Goal: Use online tool/utility: Utilize a website feature to perform a specific function

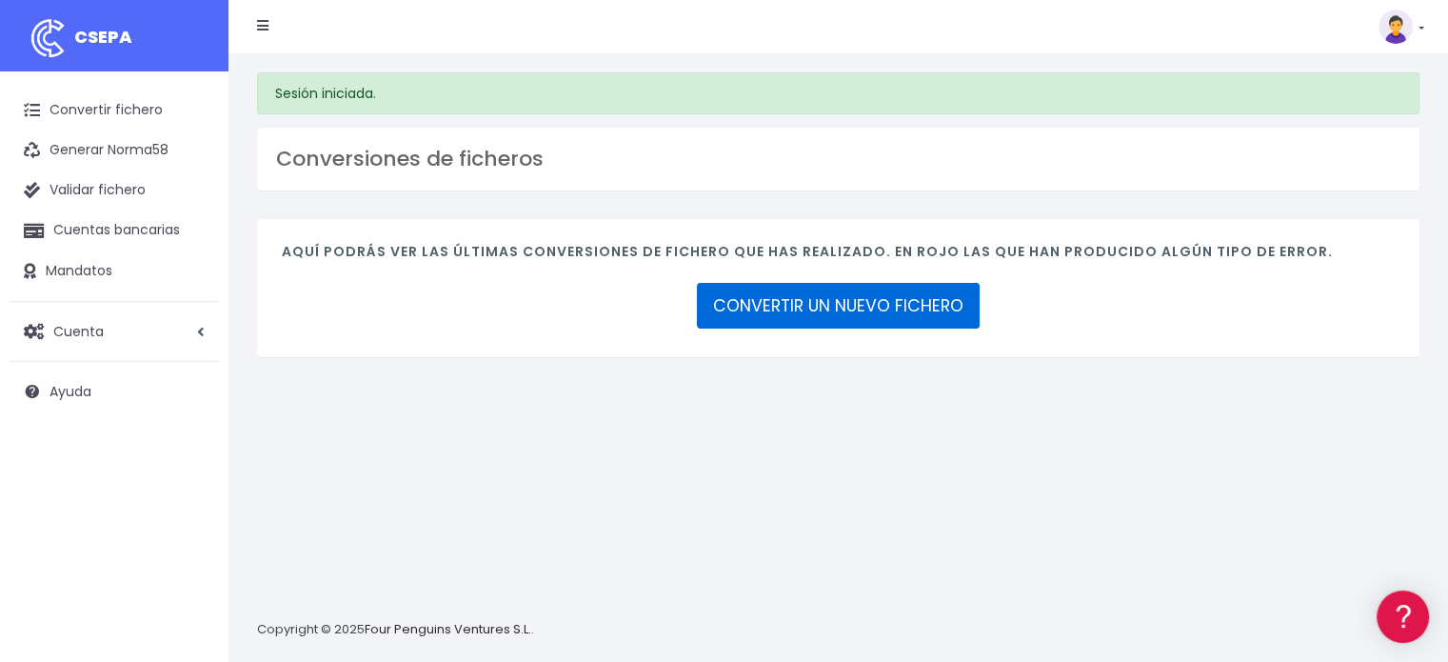
click at [782, 305] on link "CONVERTIR UN NUEVO FICHERO" at bounding box center [838, 306] width 283 height 46
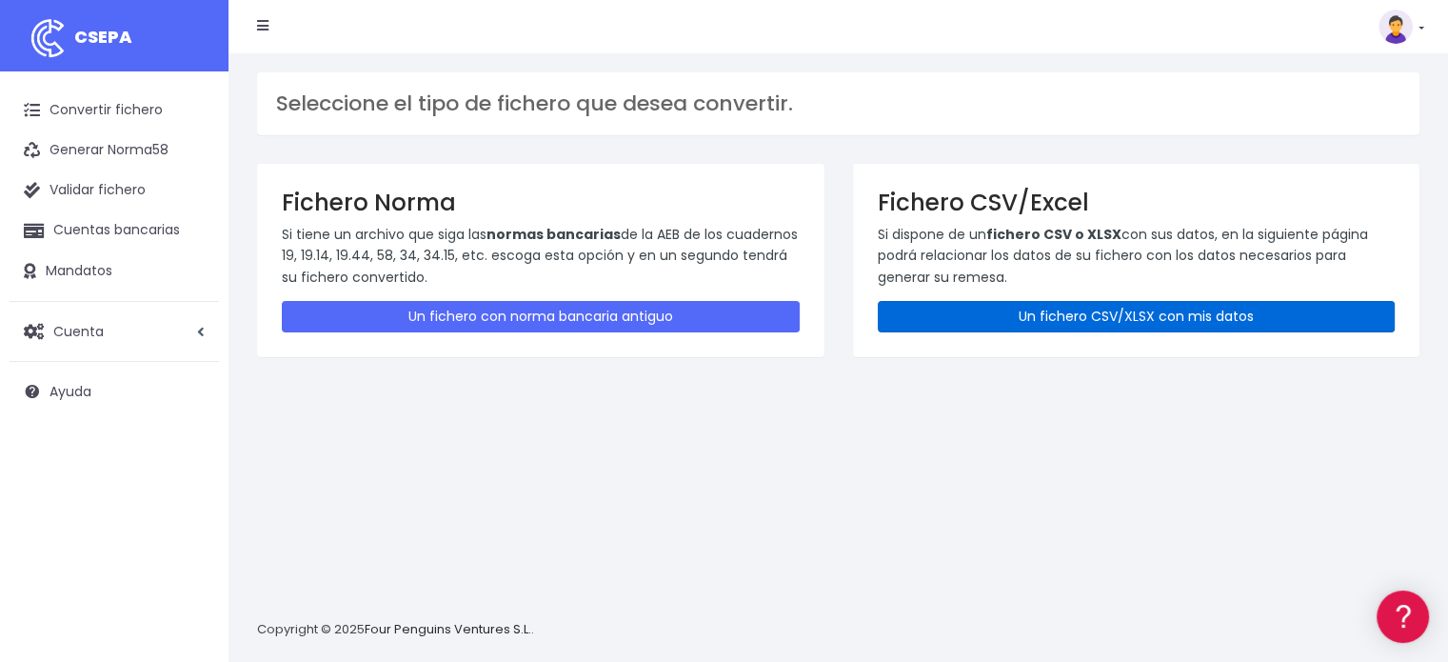
click at [973, 327] on link "Un fichero CSV/XLSX con mis datos" at bounding box center [1137, 316] width 518 height 31
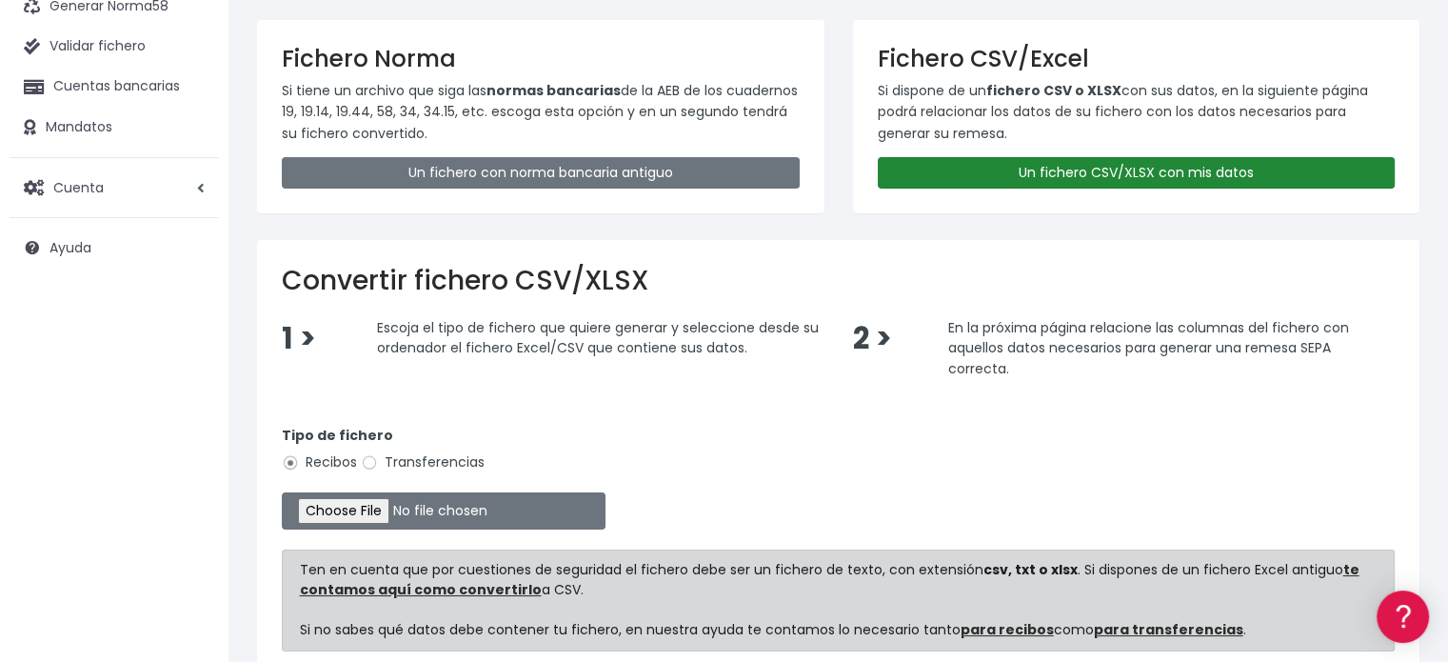
scroll to position [316, 0]
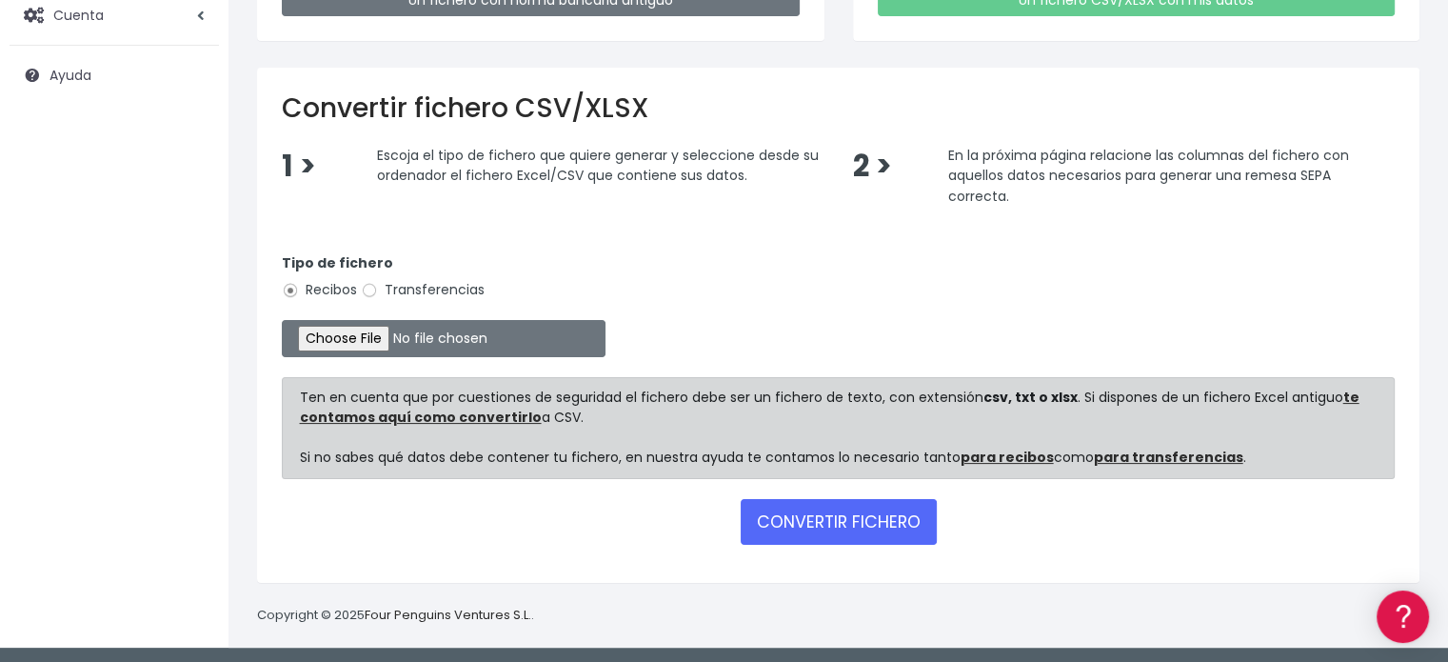
click at [393, 280] on label "Transferencias" at bounding box center [423, 290] width 124 height 20
click at [378, 282] on input "Transferencias" at bounding box center [369, 290] width 17 height 17
radio input "true"
click at [383, 322] on input "file" at bounding box center [444, 338] width 324 height 37
type input "C:\fakepath\Nominas 0925.csv"
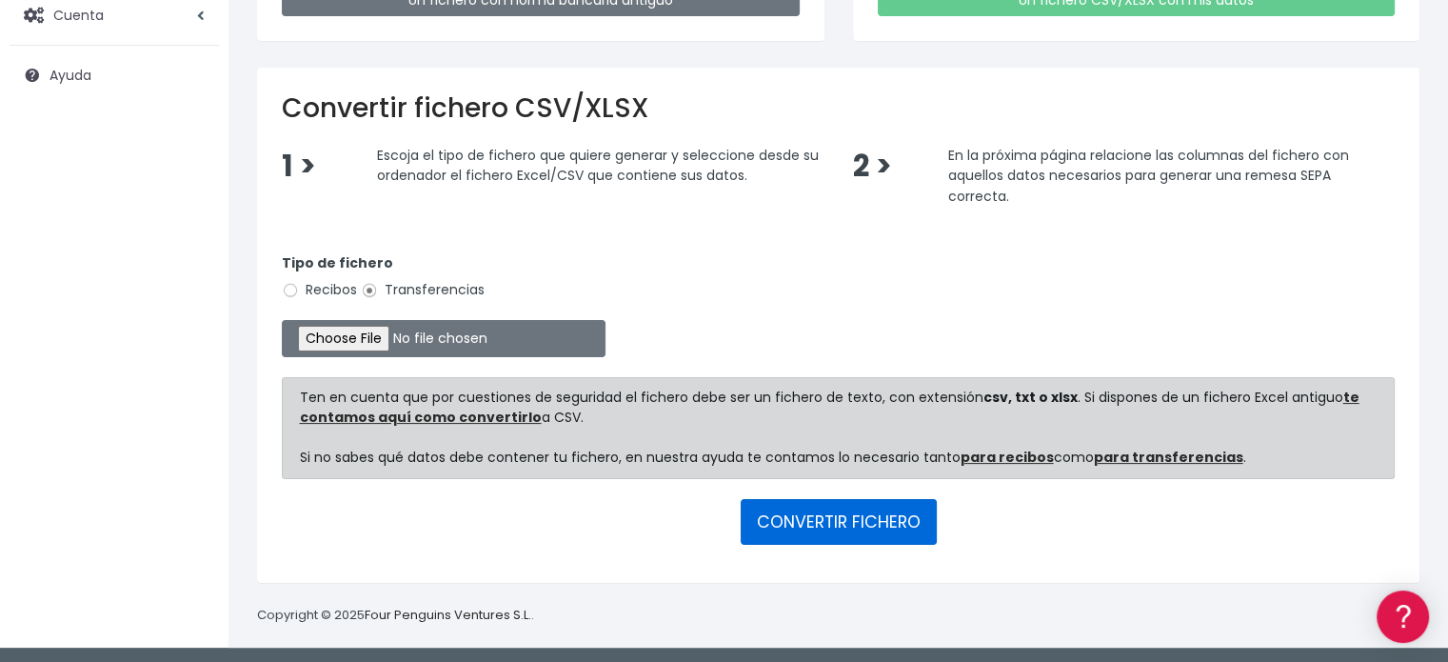
click at [833, 517] on button "CONVERTIR FICHERO" at bounding box center [839, 522] width 196 height 46
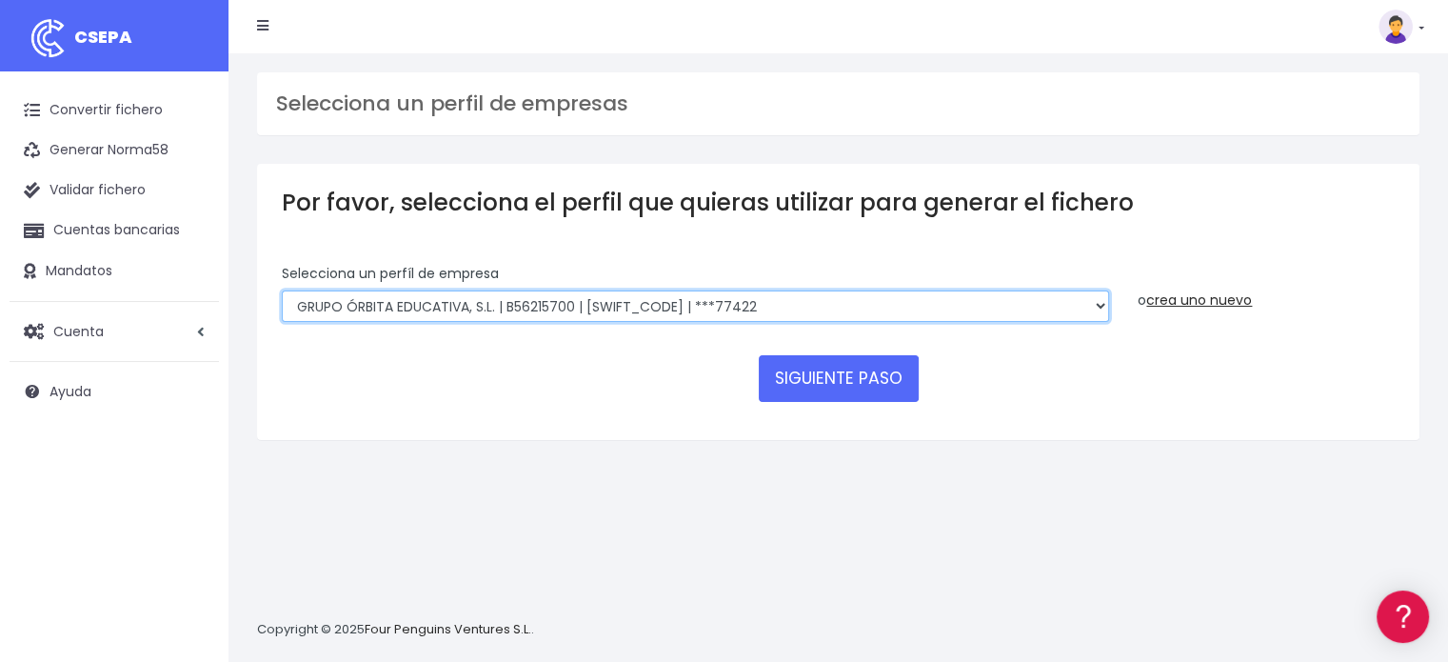
click at [820, 307] on select "GRUPO ÓRBITA EDUCATIVA, S.L. | B56215700 | BCOEESMM159 | ***77422 Grupo Órbita …" at bounding box center [695, 306] width 827 height 32
click at [282, 290] on select "GRUPO ÓRBITA EDUCATIVA, S.L. | B56215700 | BCOEESMM159 | ***77422 Grupo Órbita …" at bounding box center [695, 306] width 827 height 32
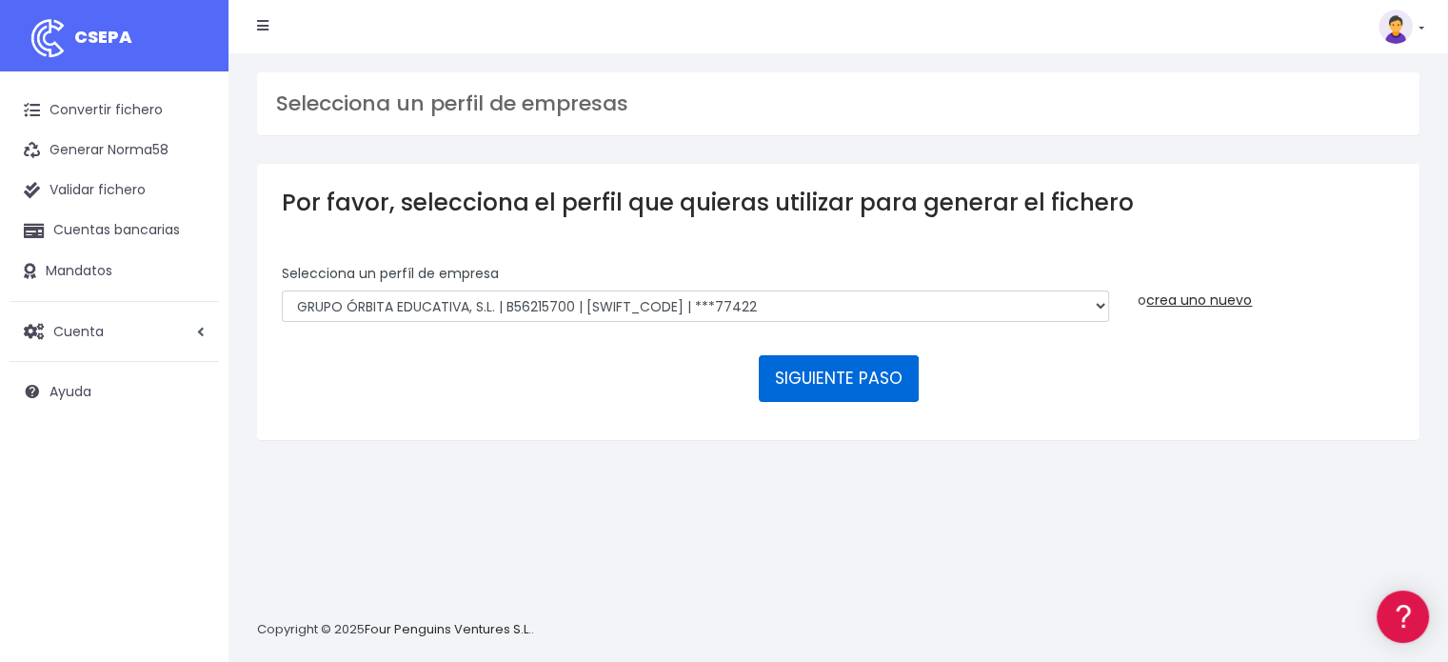
click at [839, 386] on button "SIGUIENTE PASO" at bounding box center [839, 378] width 160 height 46
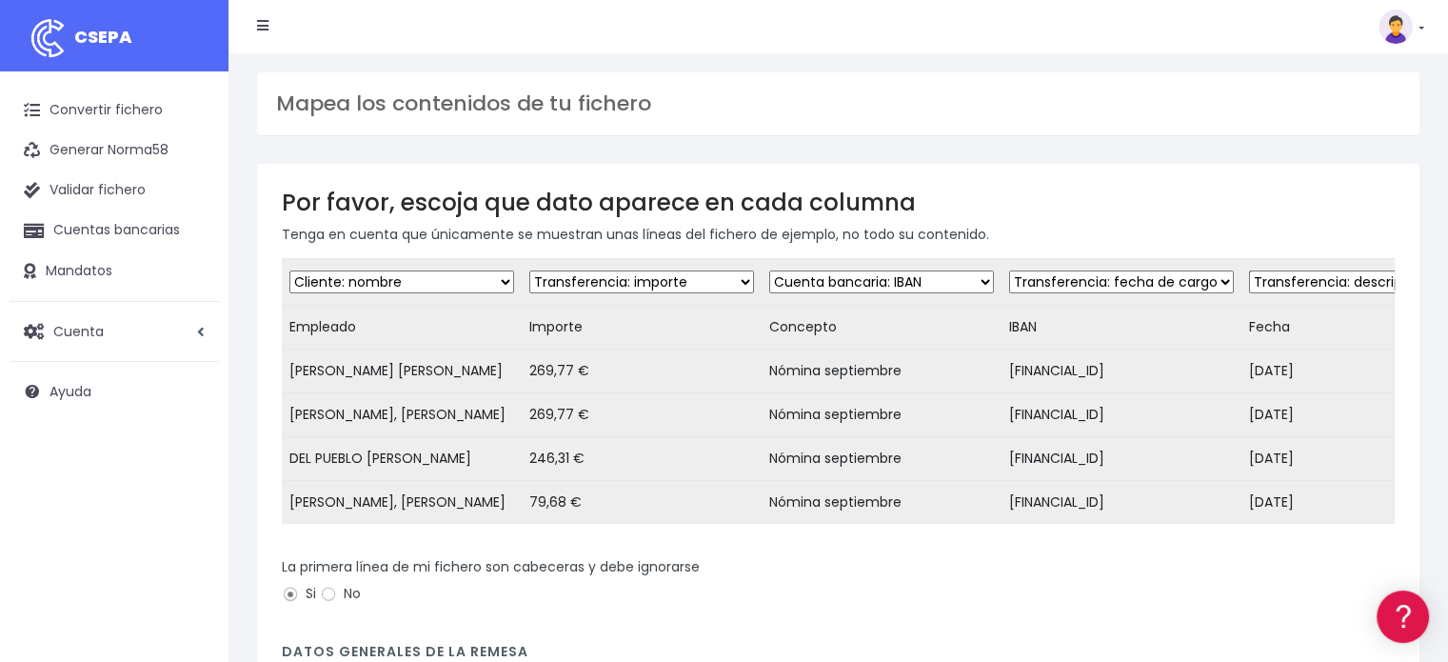
click at [944, 277] on select "Desechar campo Cliente: nombre Cliente: DNI Cliente: Email Cliente: referencia …" at bounding box center [881, 281] width 225 height 23
select select "description"
click at [769, 270] on select "Desechar campo Cliente: nombre Cliente: DNI Cliente: Email Cliente: referencia …" at bounding box center [881, 281] width 225 height 23
click at [1180, 277] on select "Desechar campo Cliente: nombre Cliente: DNI Cliente: Email Cliente: referencia …" at bounding box center [1121, 281] width 225 height 23
select select "iban"
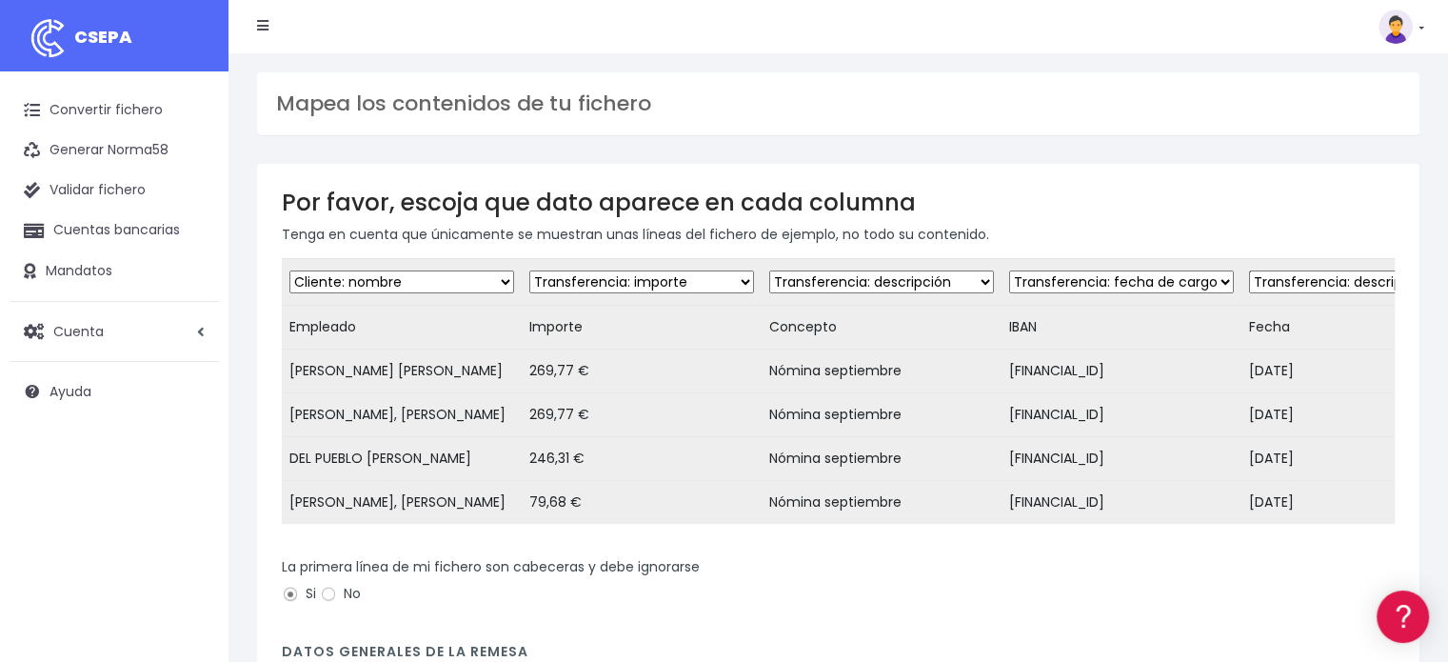
click at [1009, 270] on select "Desechar campo Cliente: nombre Cliente: DNI Cliente: Email Cliente: referencia …" at bounding box center [1121, 281] width 225 height 23
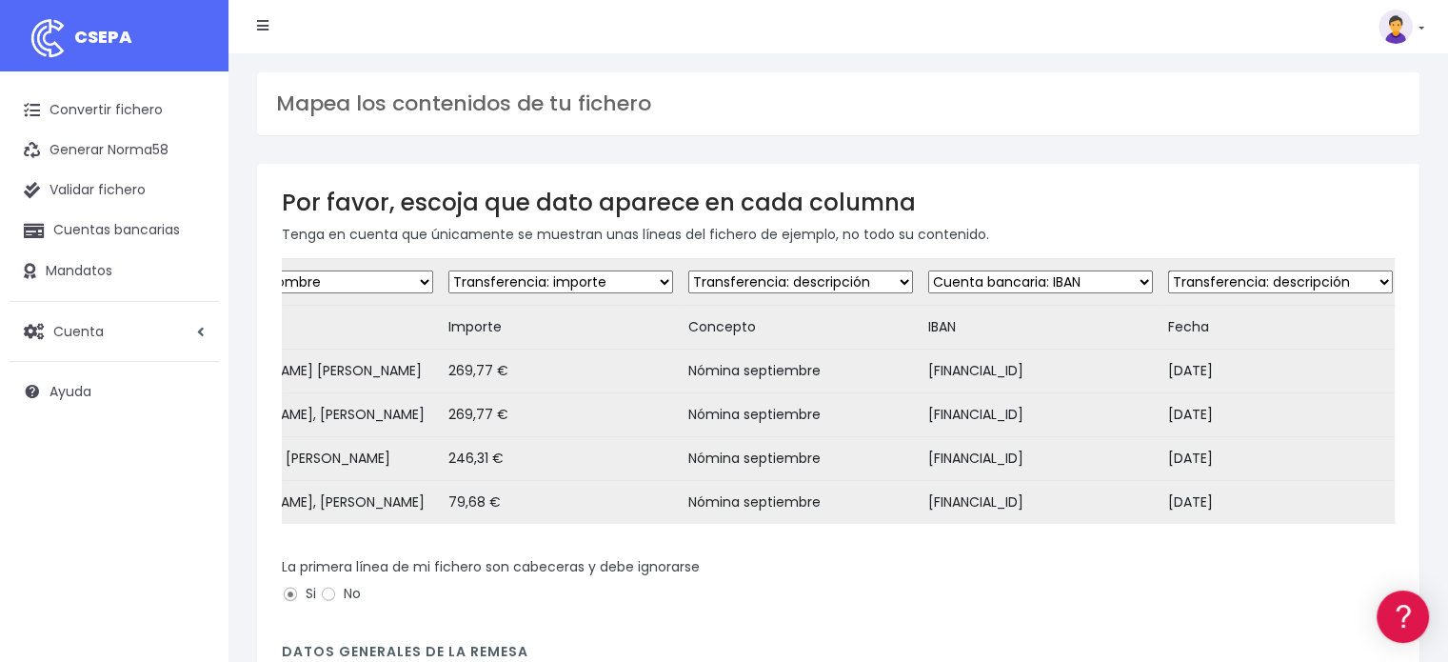
click at [1311, 279] on select "Desechar campo Cliente: nombre Cliente: DNI Cliente: Email Cliente: referencia …" at bounding box center [1280, 281] width 225 height 23
click at [1290, 288] on select "Desechar campo Cliente: nombre Cliente: DNI Cliente: Email Cliente: referencia …" at bounding box center [1280, 281] width 225 height 23
select select "date"
click at [1168, 270] on select "Desechar campo Cliente: nombre Cliente: DNI Cliente: Email Cliente: referencia …" at bounding box center [1280, 281] width 225 height 23
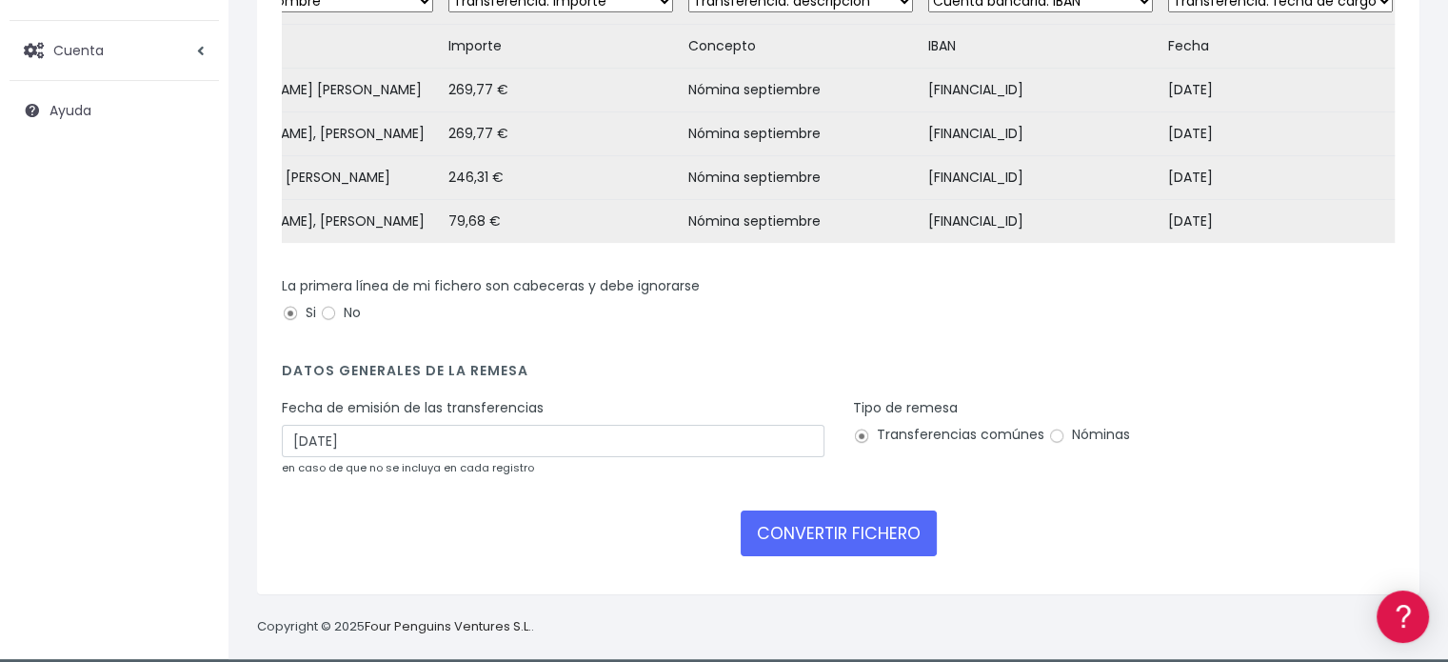
scroll to position [282, 0]
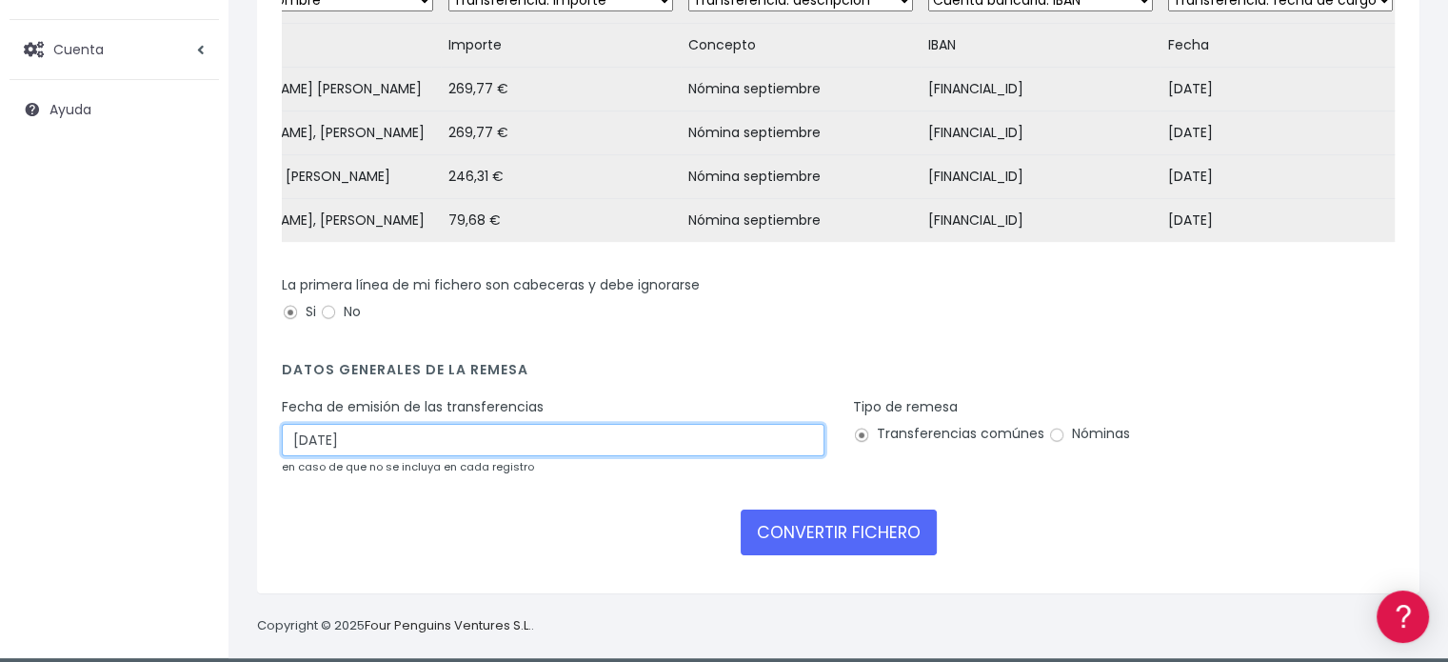
click at [301, 452] on input "03/10/2025" at bounding box center [553, 440] width 543 height 32
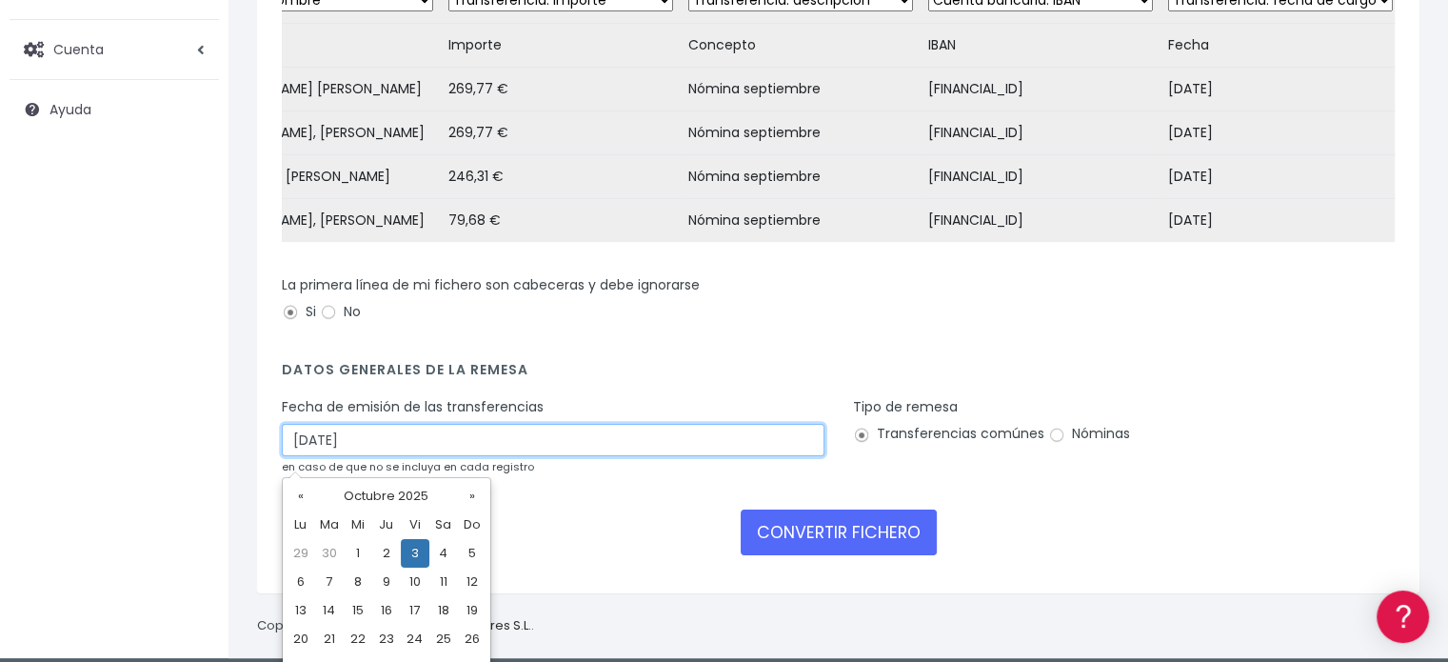
click at [301, 452] on input "03/10/2025" at bounding box center [553, 440] width 543 height 32
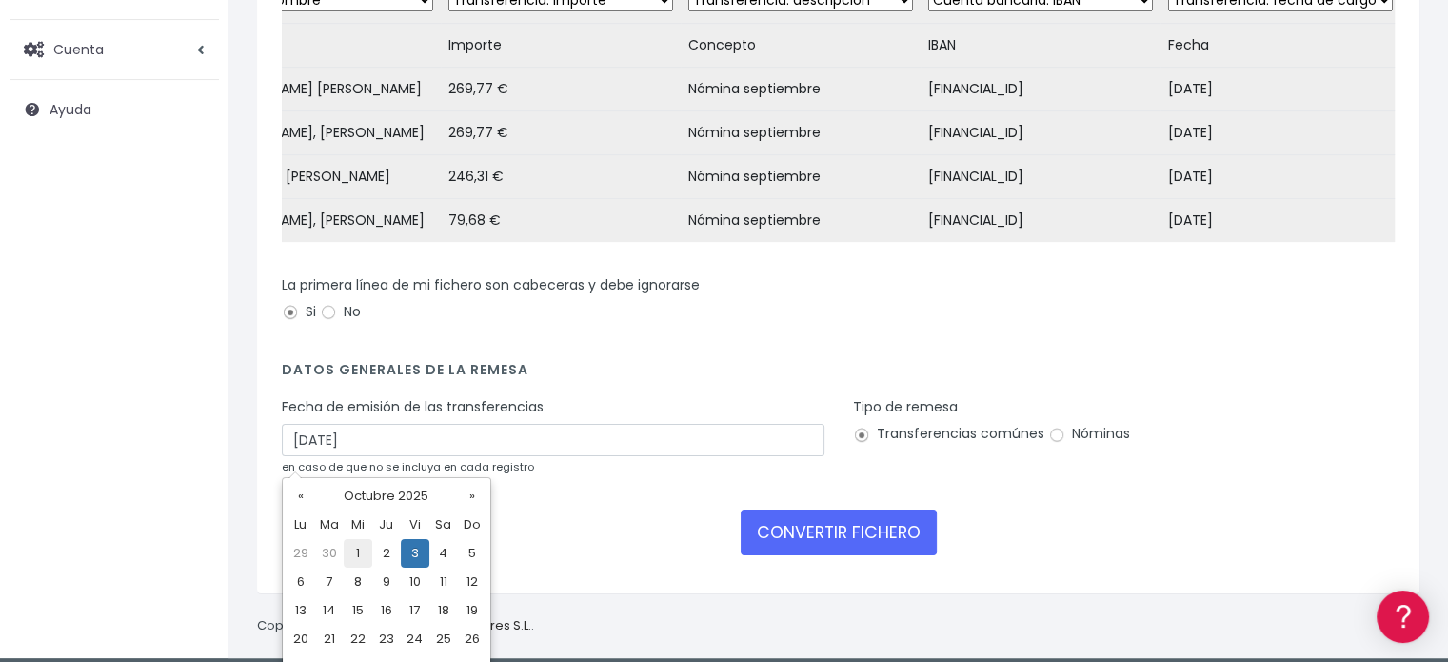
click at [365, 558] on td "1" at bounding box center [358, 553] width 29 height 29
type input "[DATE]"
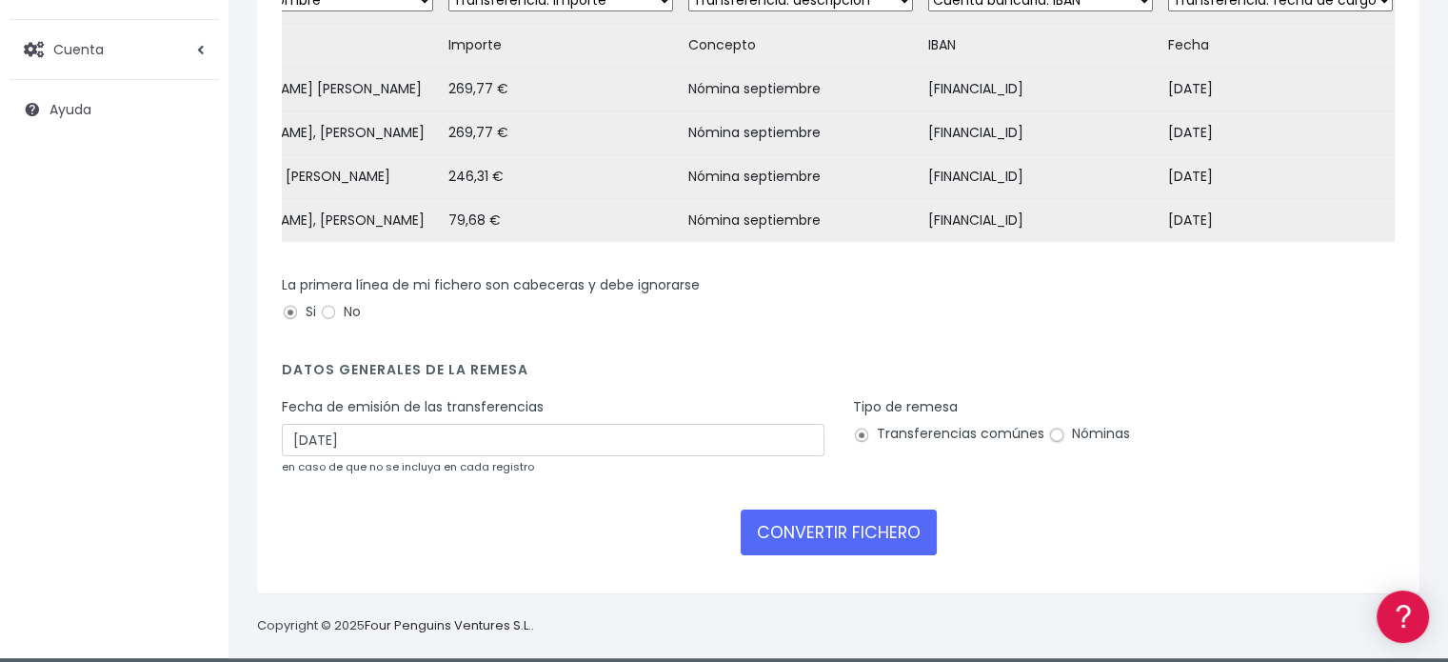
click at [1056, 444] on input "Nóminas" at bounding box center [1056, 434] width 17 height 17
radio input "true"
click at [864, 554] on button "CONVERTIR FICHERO" at bounding box center [839, 532] width 196 height 46
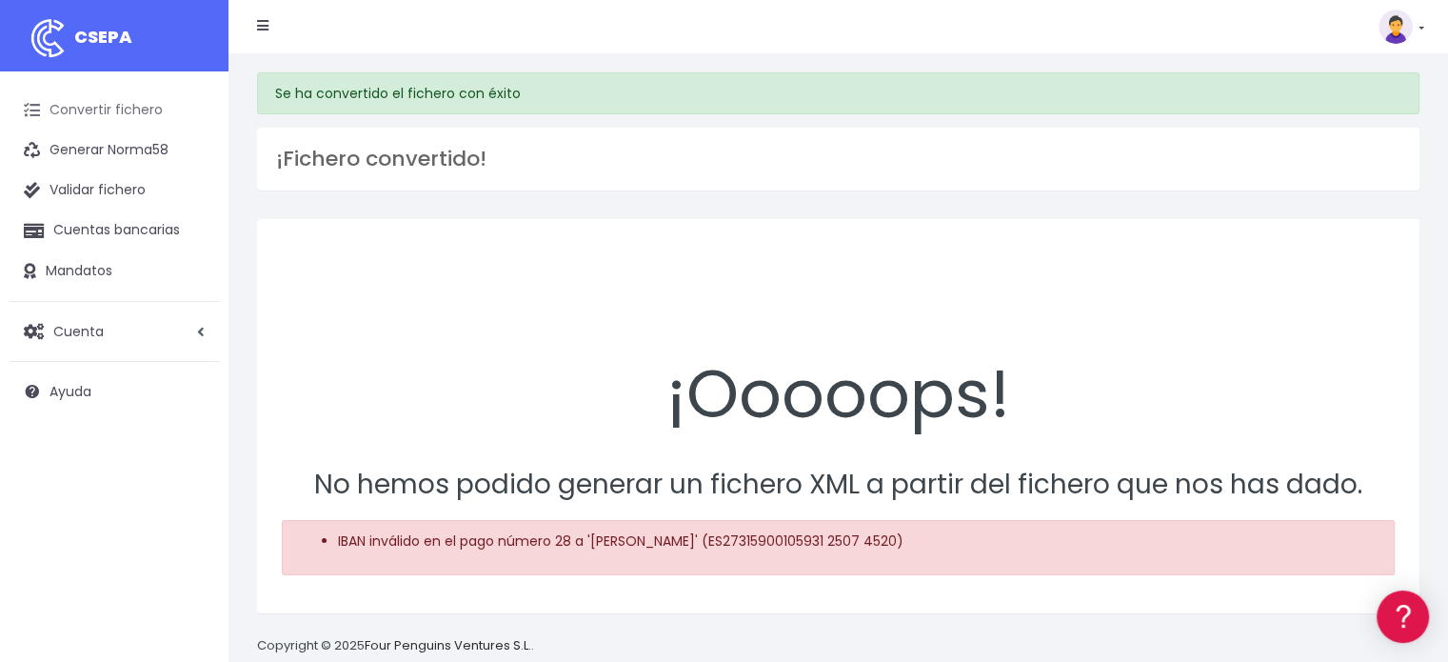
click at [126, 102] on link "Convertir fichero" at bounding box center [114, 110] width 209 height 40
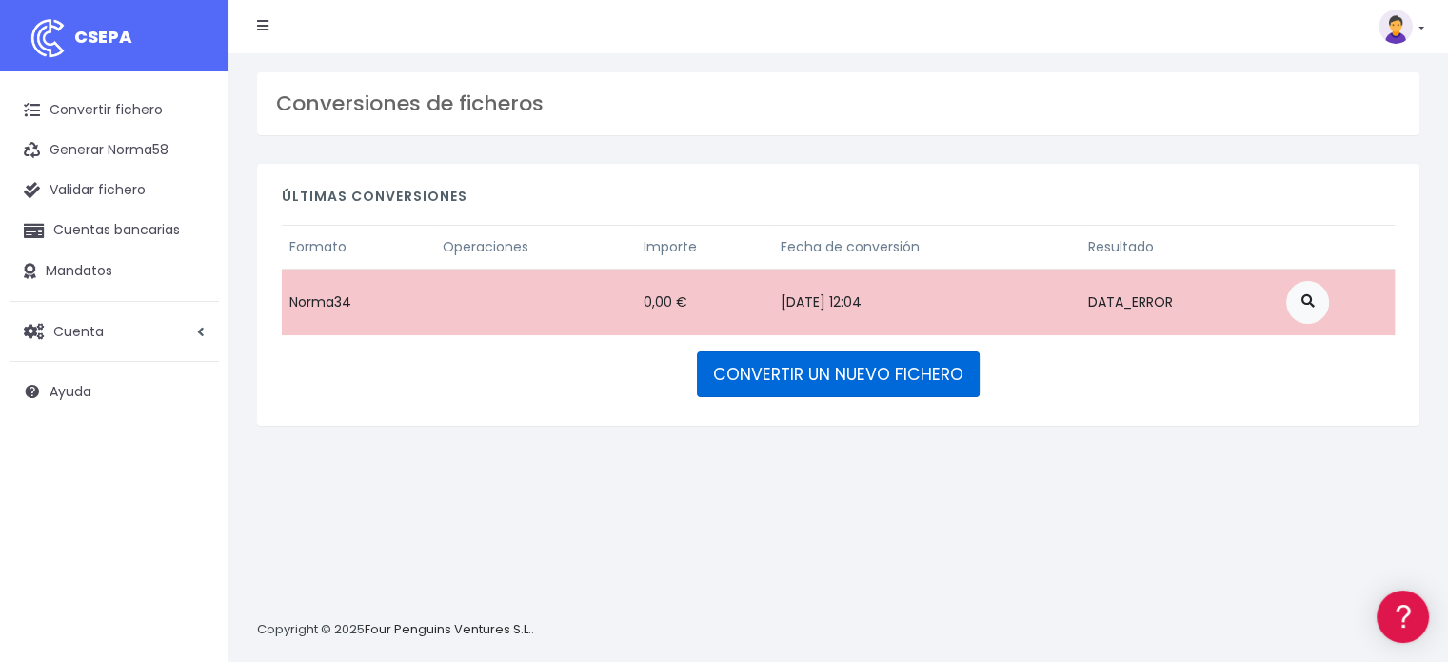
click at [820, 380] on link "CONVERTIR UN NUEVO FICHERO" at bounding box center [838, 374] width 283 height 46
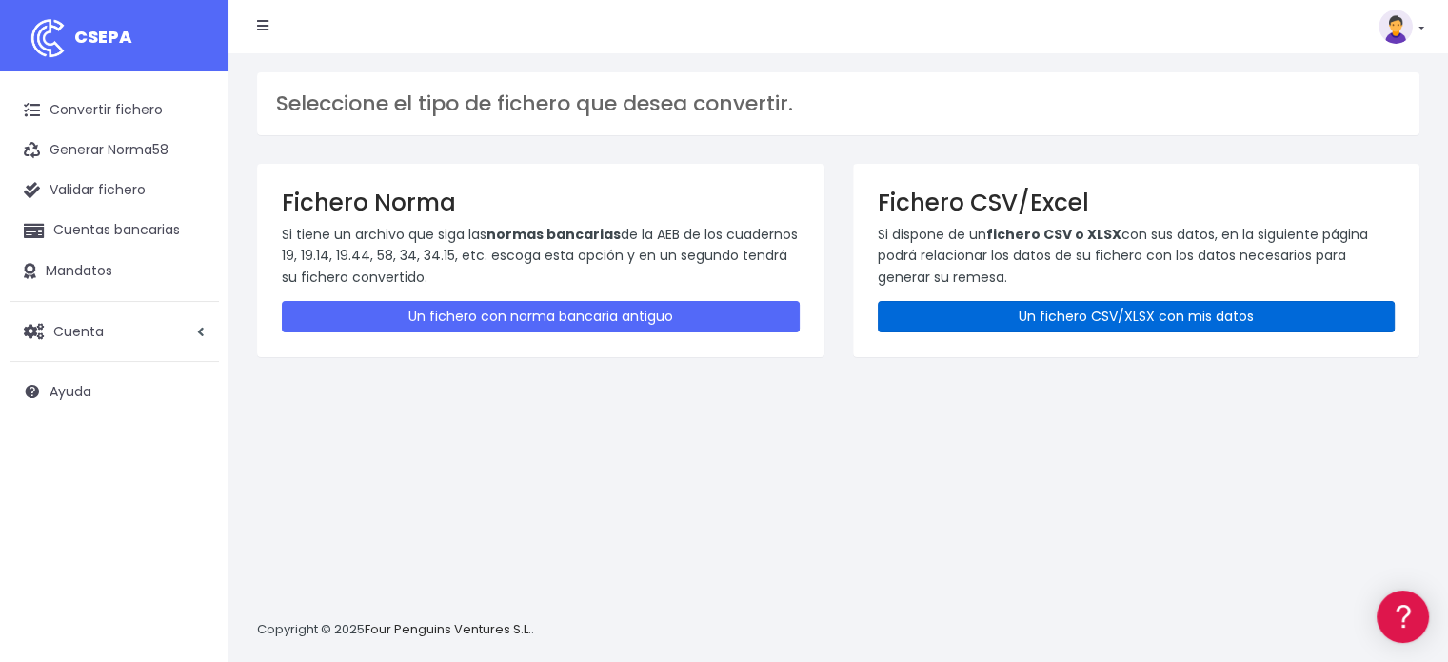
click at [945, 319] on link "Un fichero CSV/XLSX con mis datos" at bounding box center [1137, 316] width 518 height 31
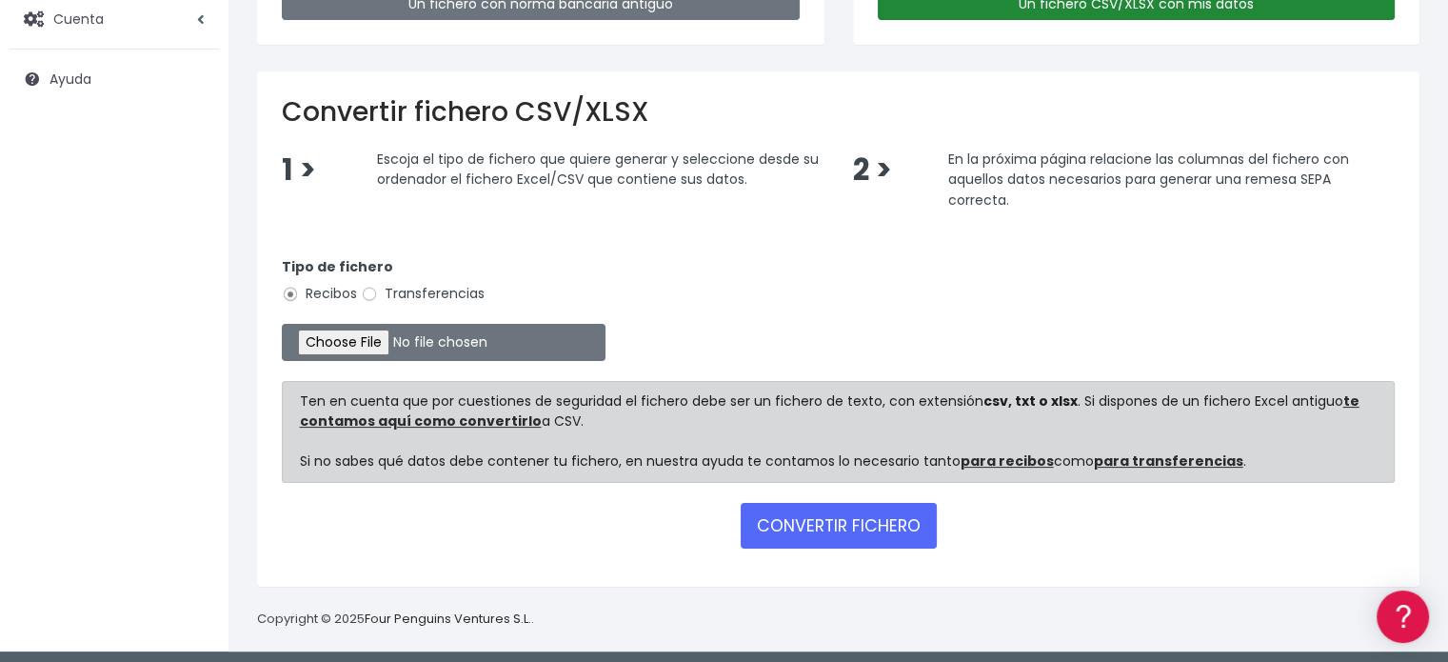
scroll to position [316, 0]
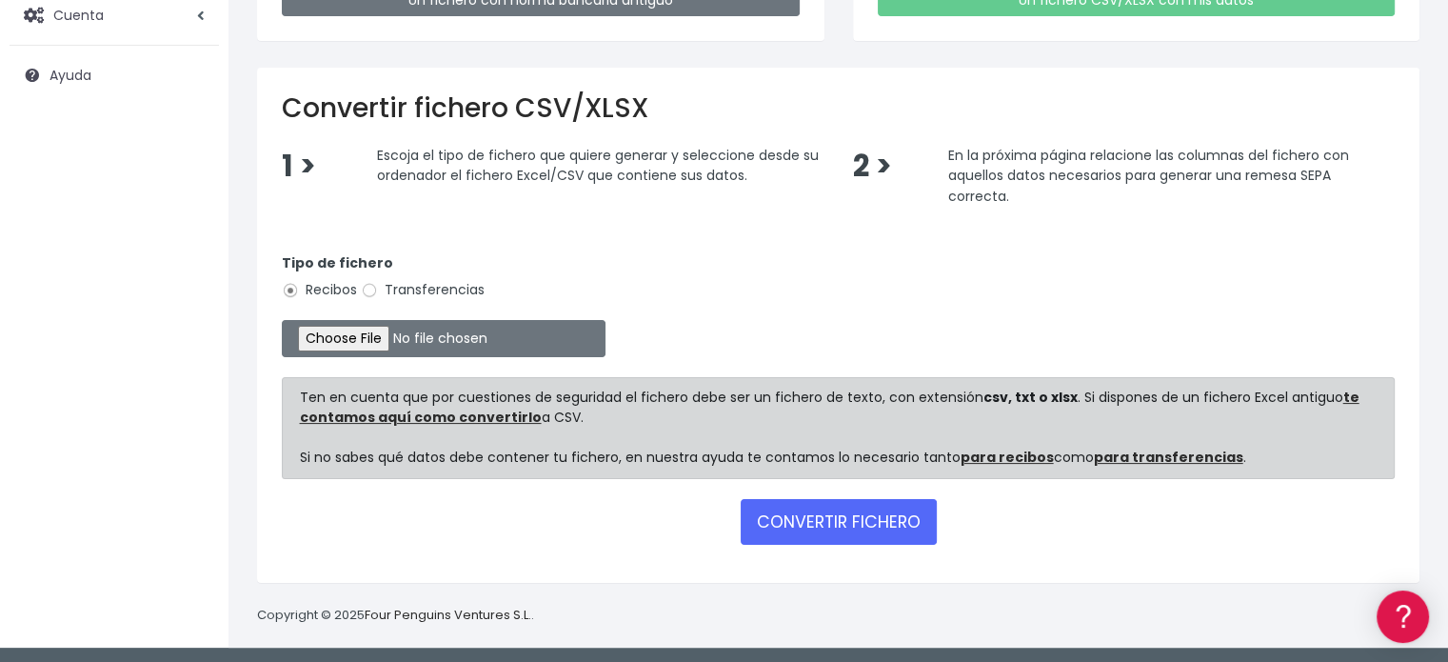
click at [419, 280] on label "Transferencias" at bounding box center [423, 290] width 124 height 20
click at [378, 282] on input "Transferencias" at bounding box center [369, 290] width 17 height 17
radio input "true"
click at [392, 330] on input "file" at bounding box center [444, 338] width 324 height 37
type input "C:\fakepath\Nominas 0925.csv"
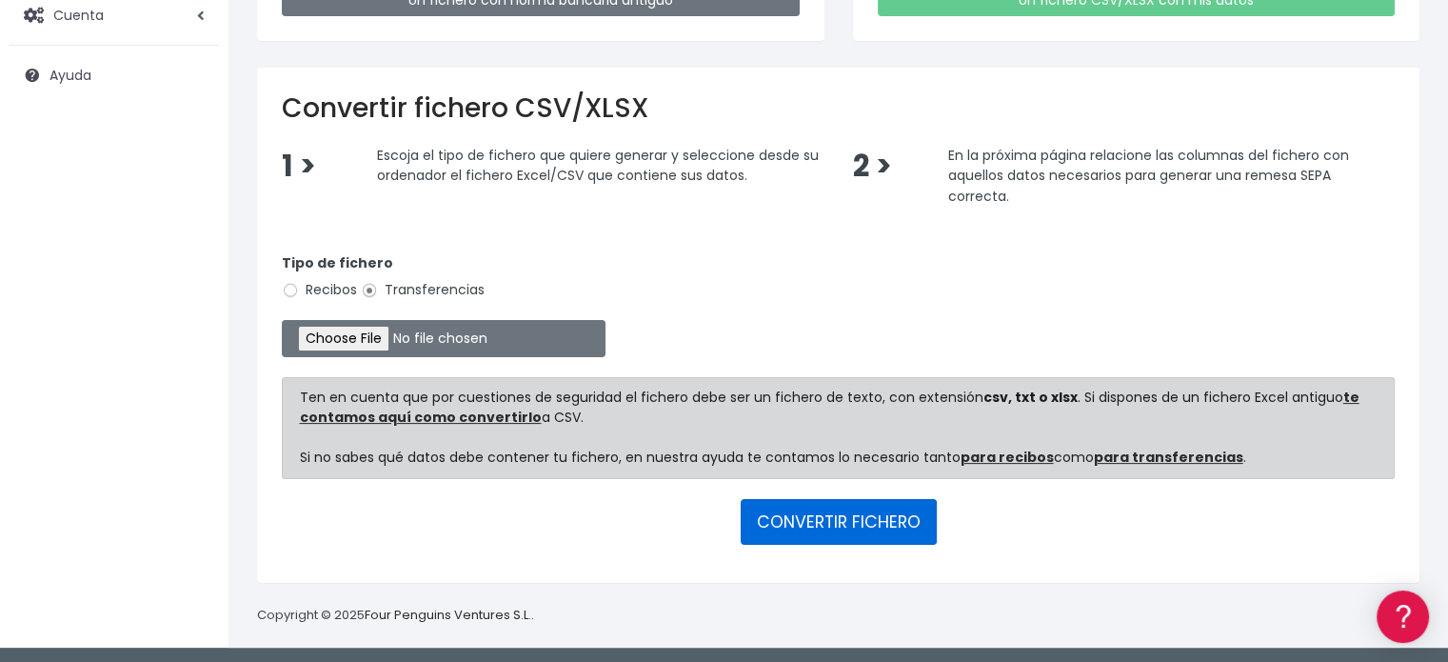
click at [802, 514] on button "CONVERTIR FICHERO" at bounding box center [839, 522] width 196 height 46
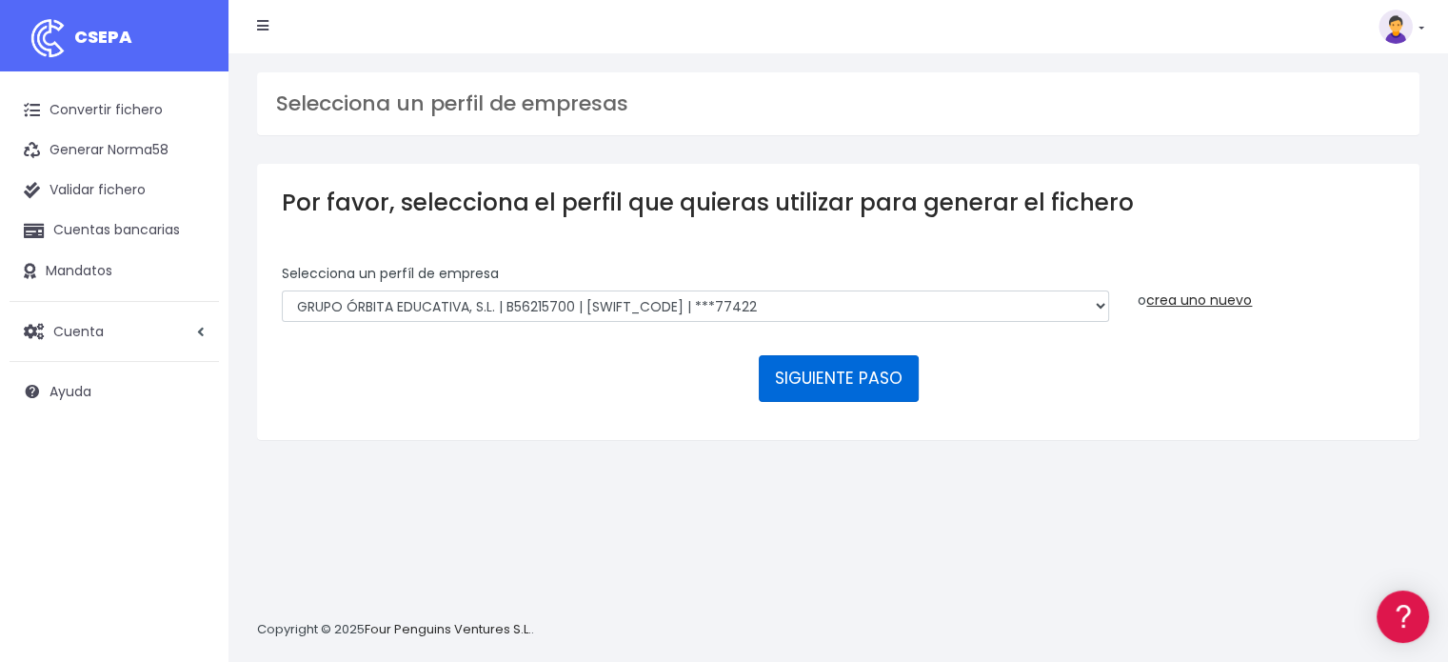
click at [881, 368] on button "SIGUIENTE PASO" at bounding box center [839, 378] width 160 height 46
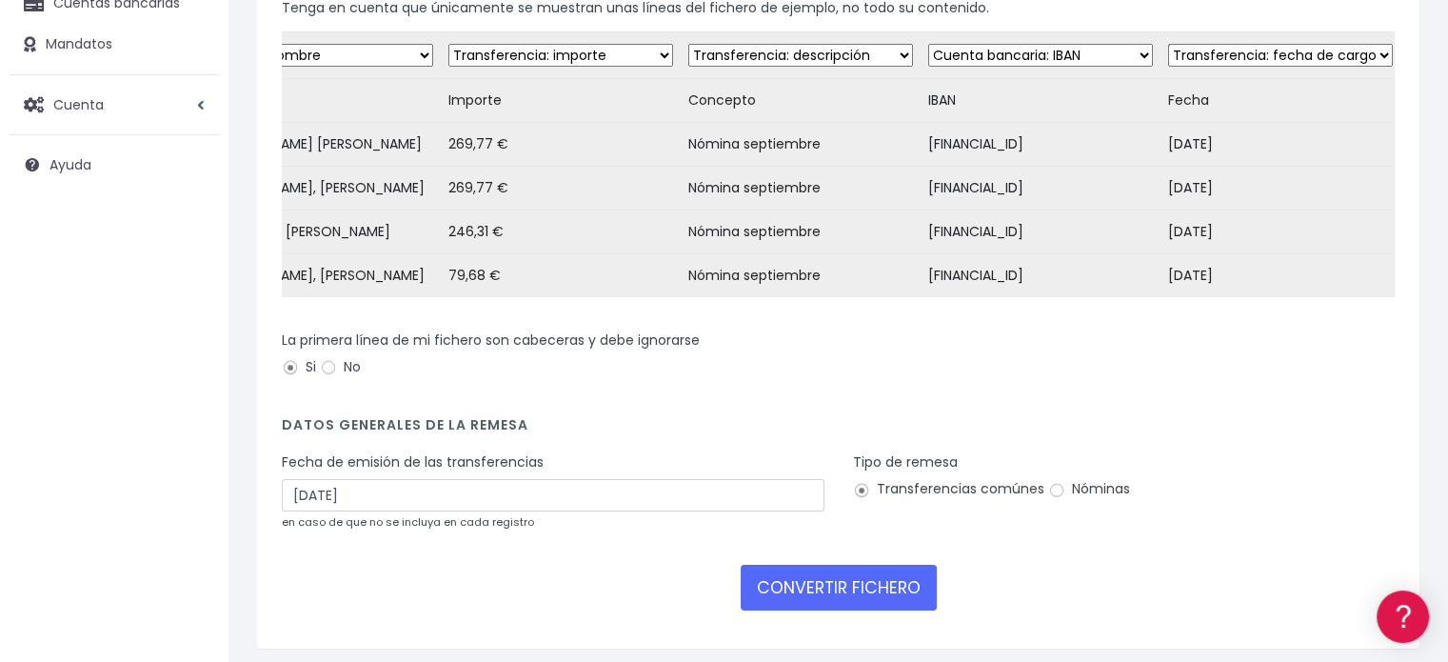
scroll to position [286, 0]
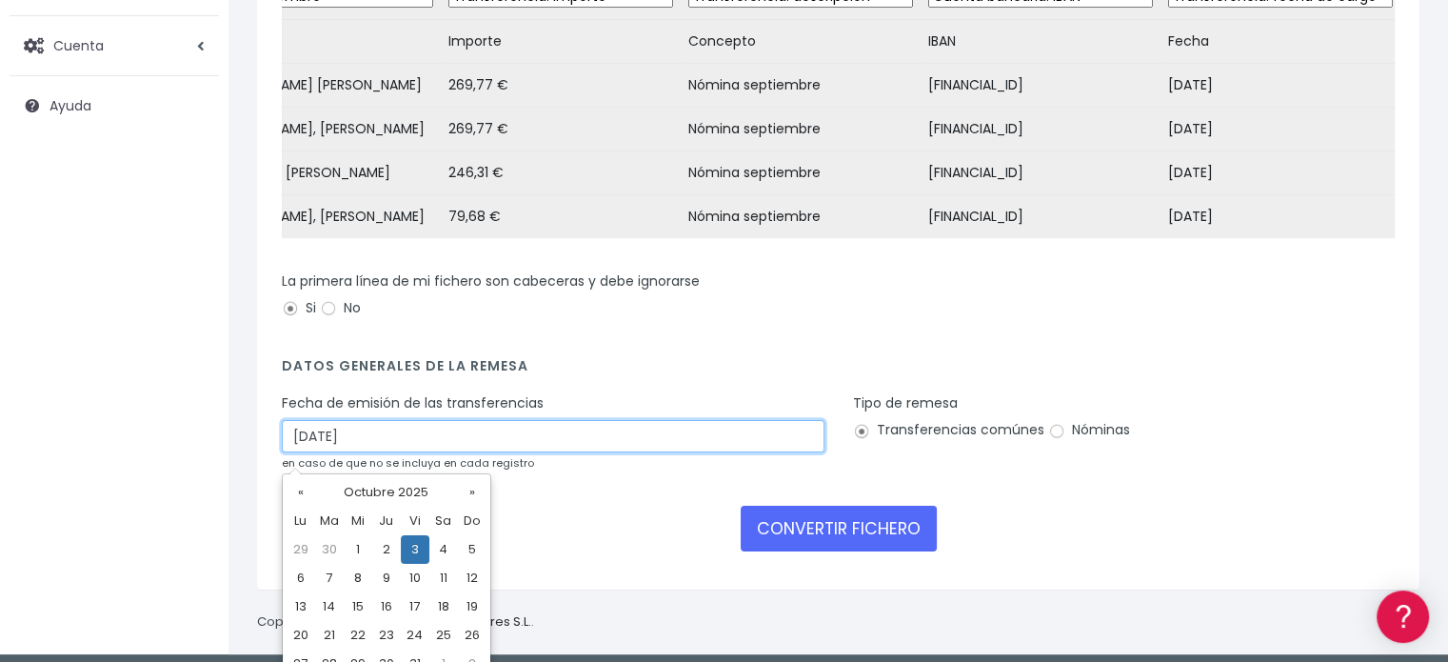
click at [302, 450] on input "[DATE]" at bounding box center [553, 436] width 543 height 32
click at [302, 450] on input "03/10/2025" at bounding box center [553, 436] width 543 height 32
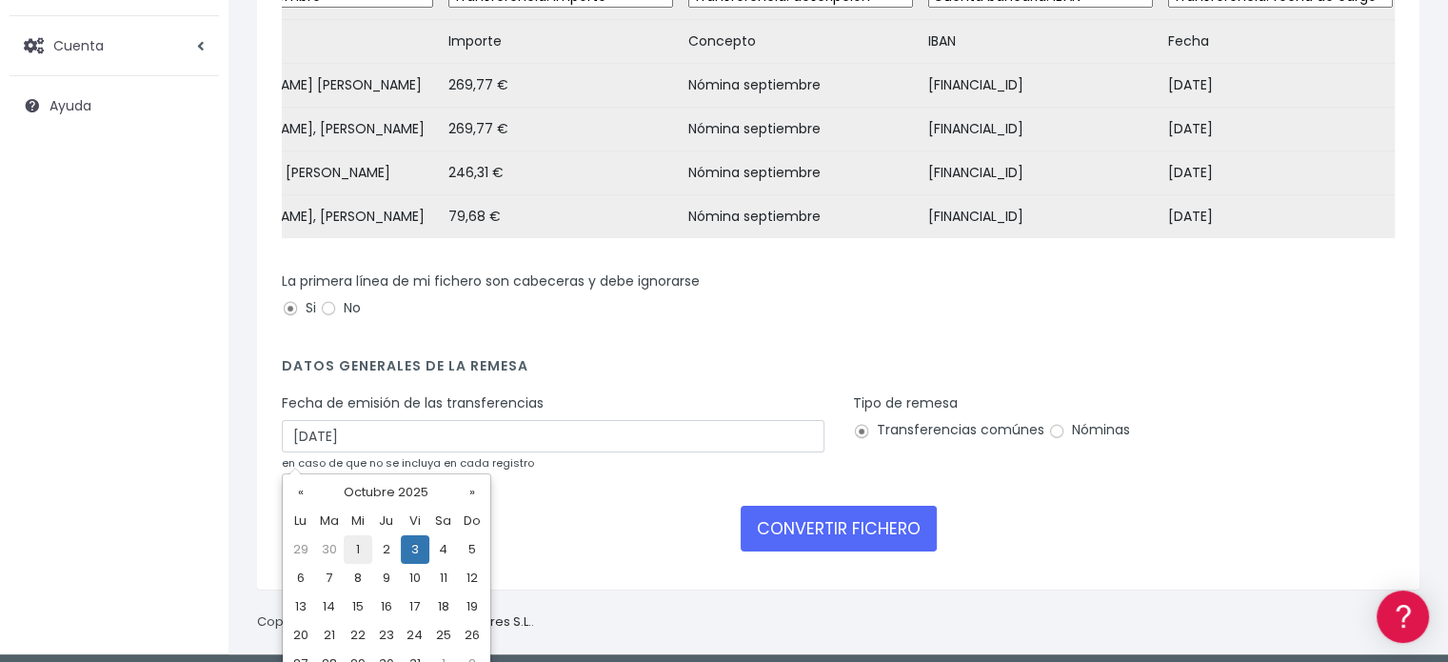
click at [362, 548] on td "1" at bounding box center [358, 549] width 29 height 29
type input "01/10/2025"
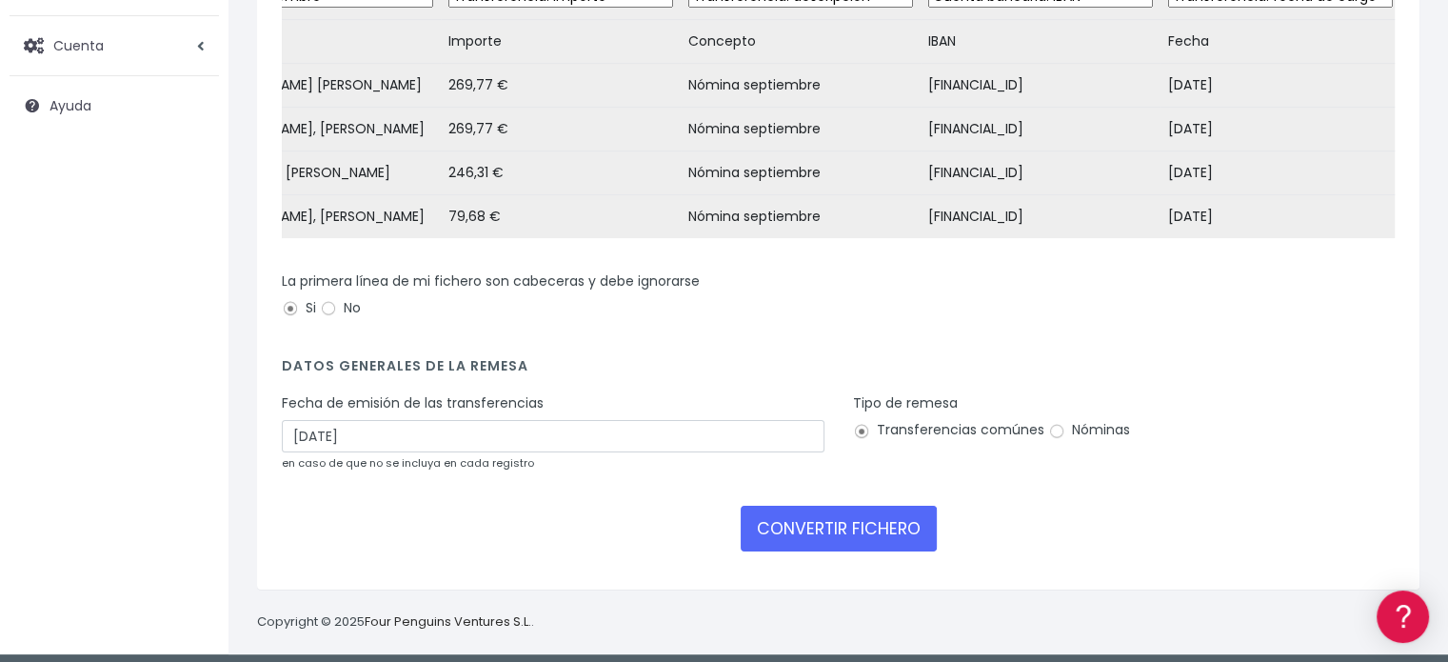
click at [1066, 440] on label "Nóminas" at bounding box center [1089, 430] width 82 height 20
click at [1065, 440] on input "Nóminas" at bounding box center [1056, 431] width 17 height 17
radio input "true"
click at [856, 538] on button "CONVERTIR FICHERO" at bounding box center [839, 528] width 196 height 46
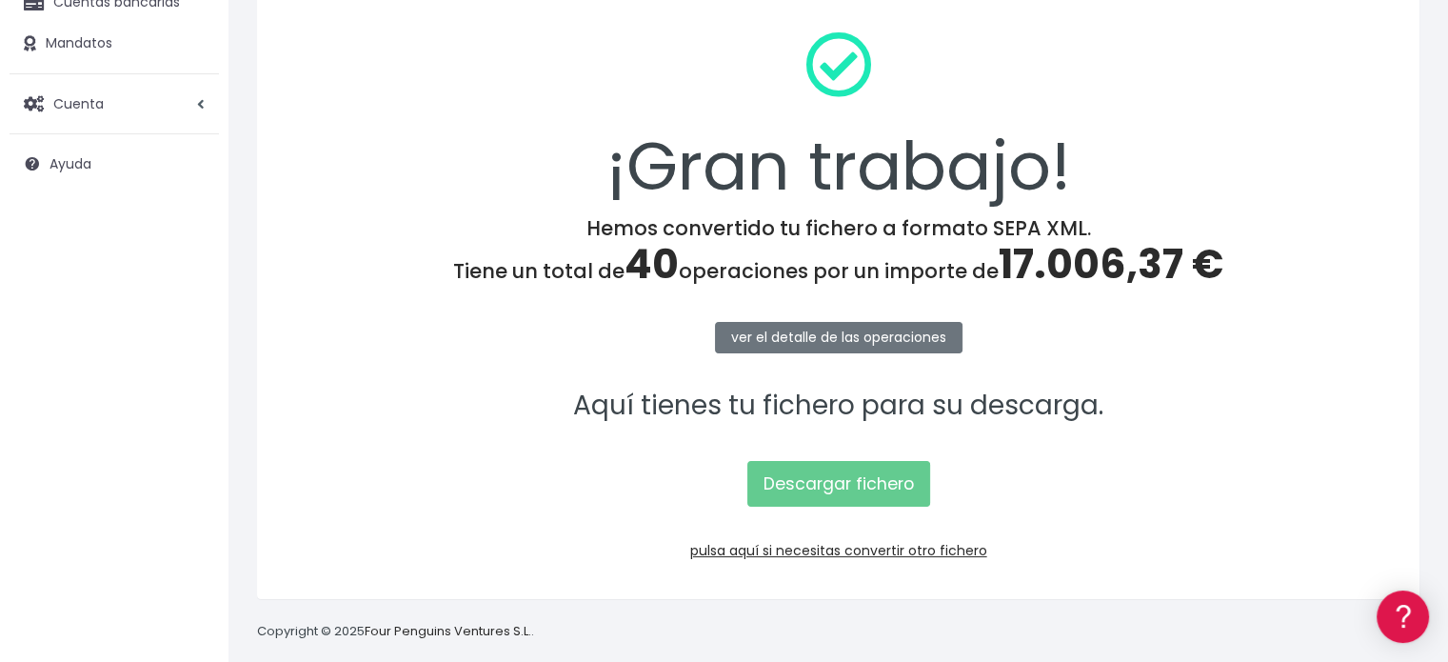
scroll to position [247, 0]
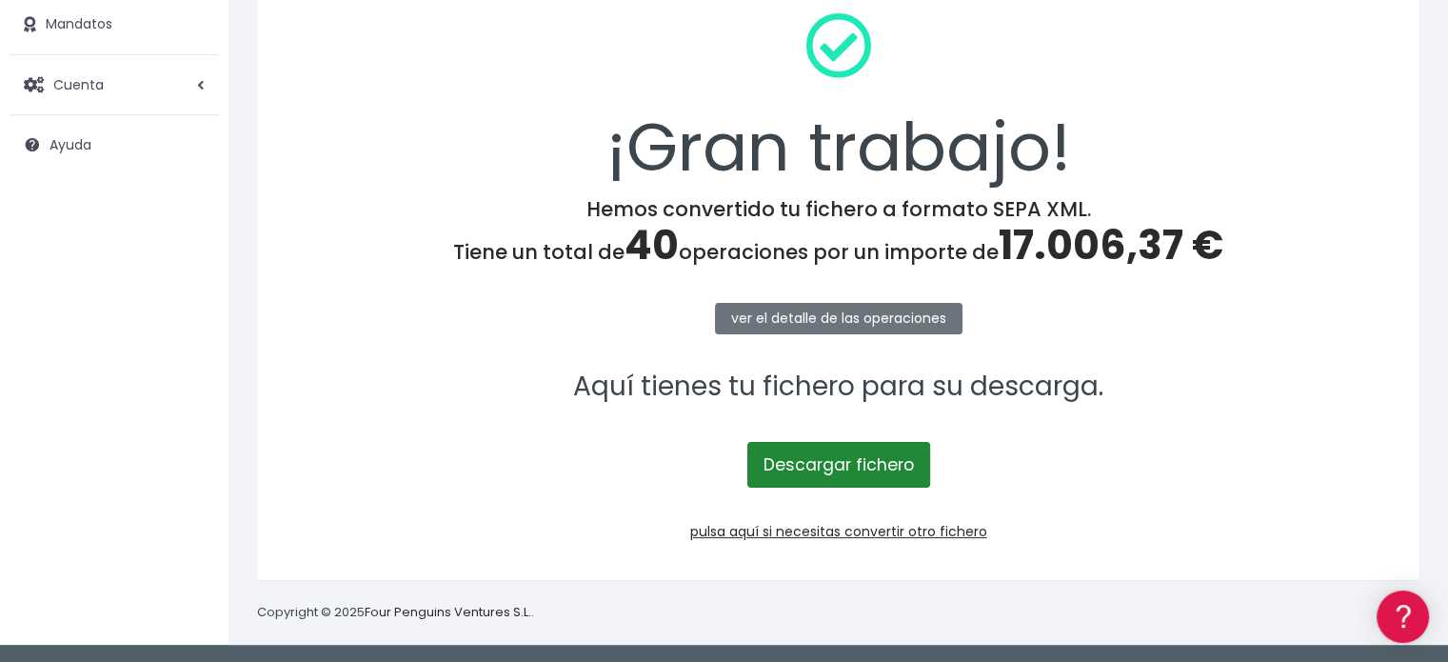
click at [861, 477] on link "Descargar fichero" at bounding box center [838, 465] width 183 height 46
